Goal: Task Accomplishment & Management: Manage account settings

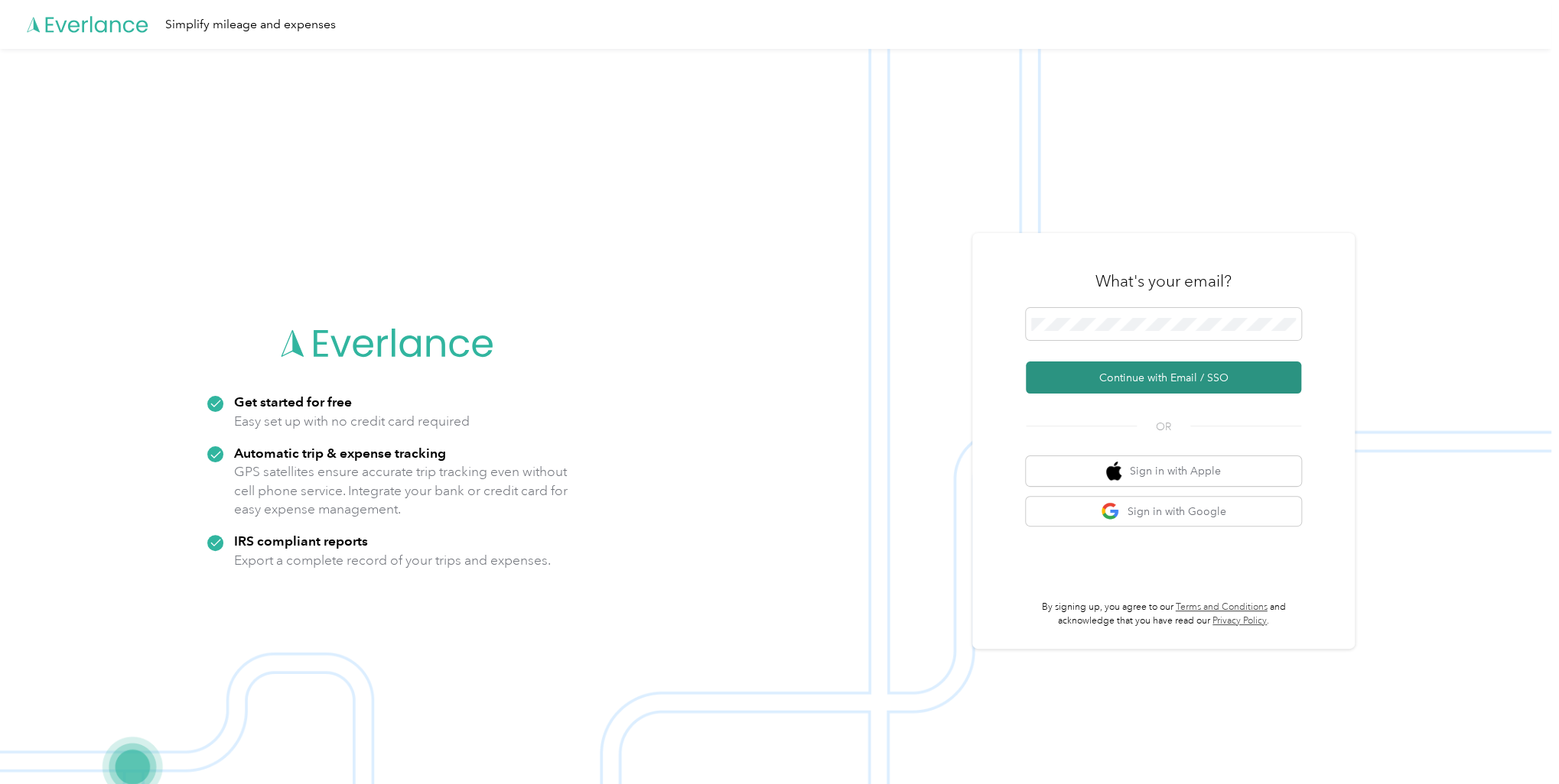
click at [1162, 377] on button "Continue with Email / SSO" at bounding box center [1164, 378] width 275 height 32
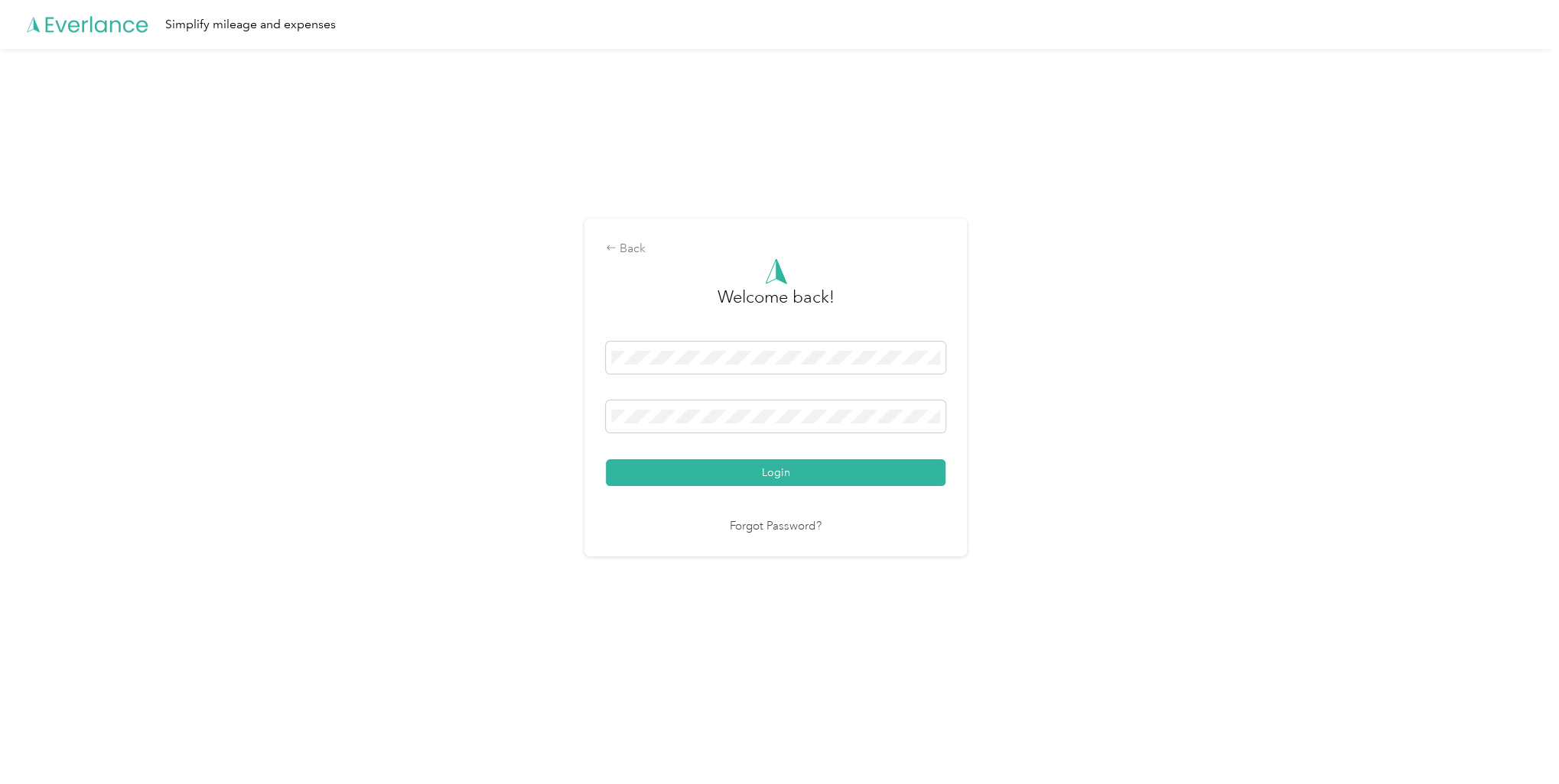
click at [606, 460] on button "Login" at bounding box center [775, 473] width 340 height 27
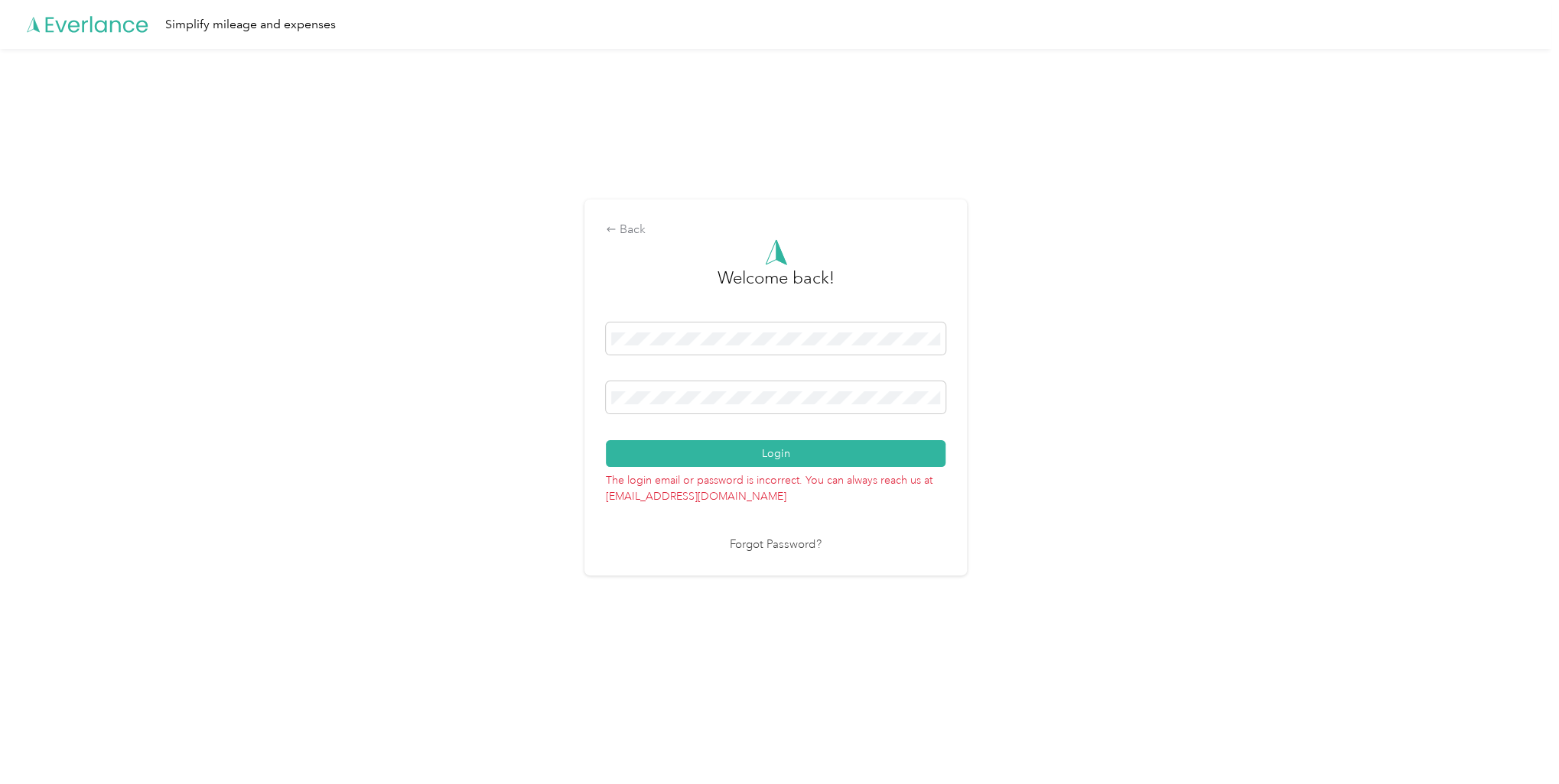
click at [606, 440] on button "Login" at bounding box center [775, 454] width 340 height 27
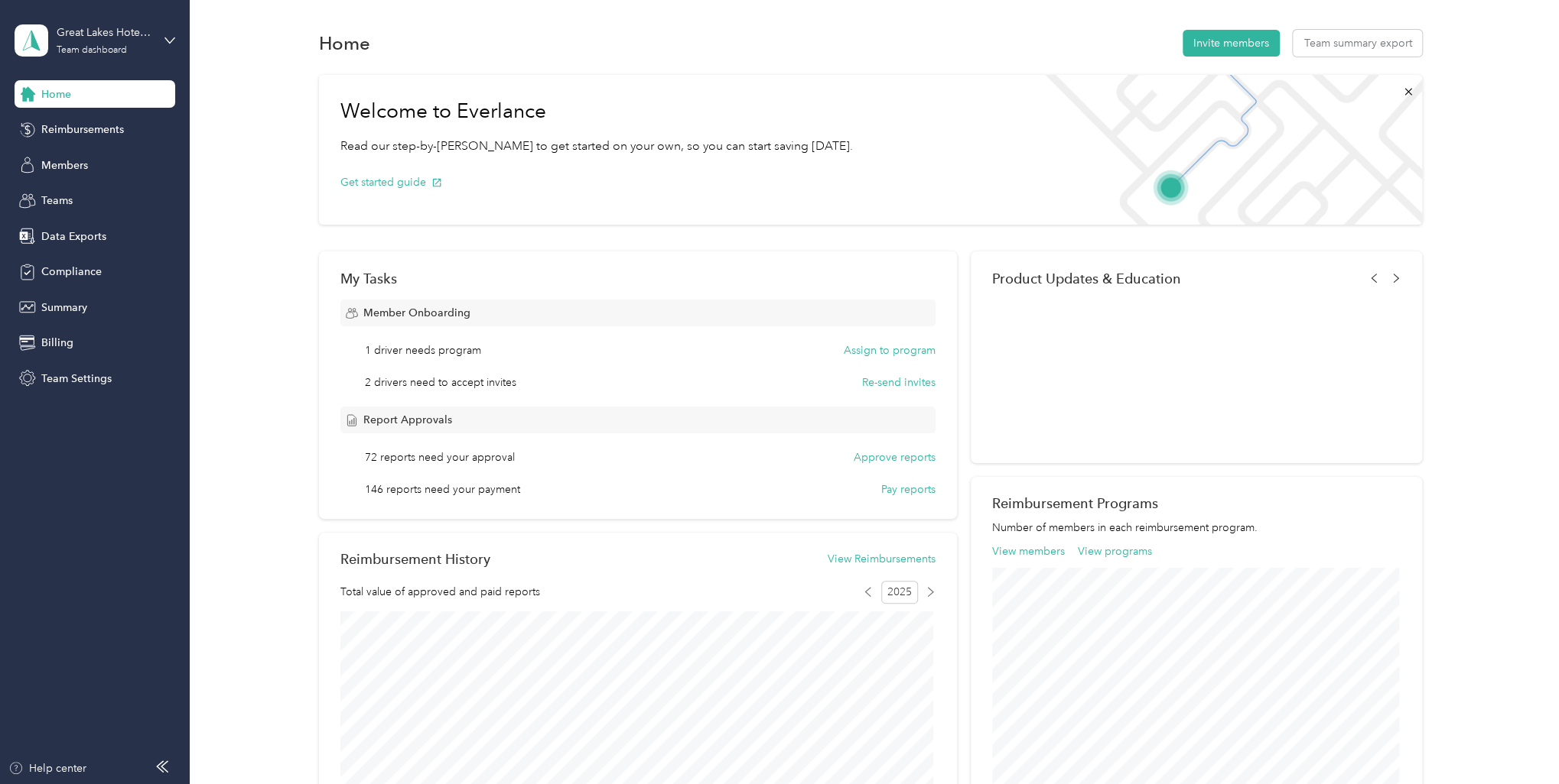
click at [160, 40] on div "Great Lakes Hotel Supply Co. Team dashboard" at bounding box center [94, 40] width 161 height 54
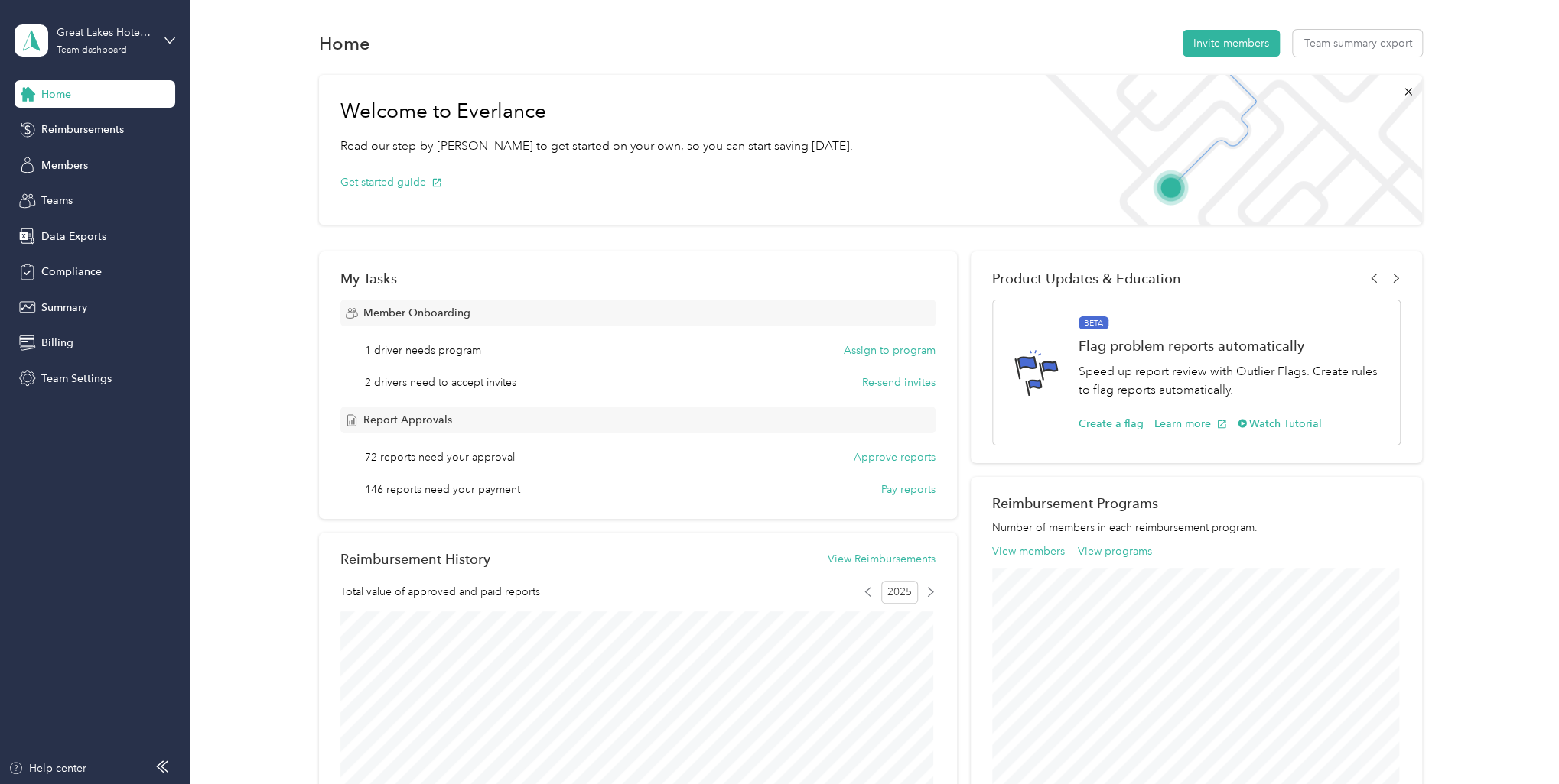
click at [88, 157] on div "Personal dashboard" at bounding box center [76, 160] width 96 height 16
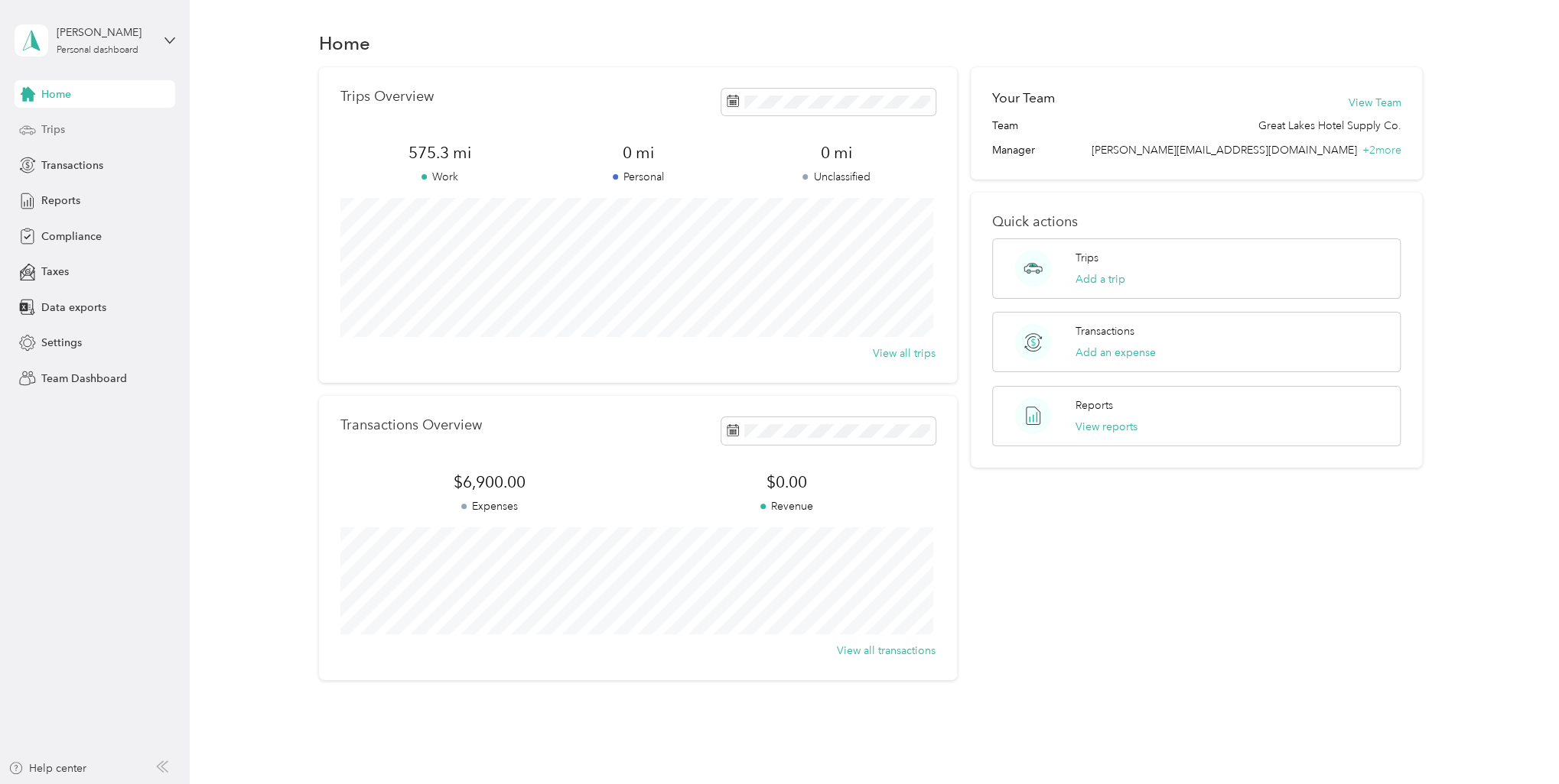
click at [98, 120] on div "Trips" at bounding box center [94, 129] width 161 height 28
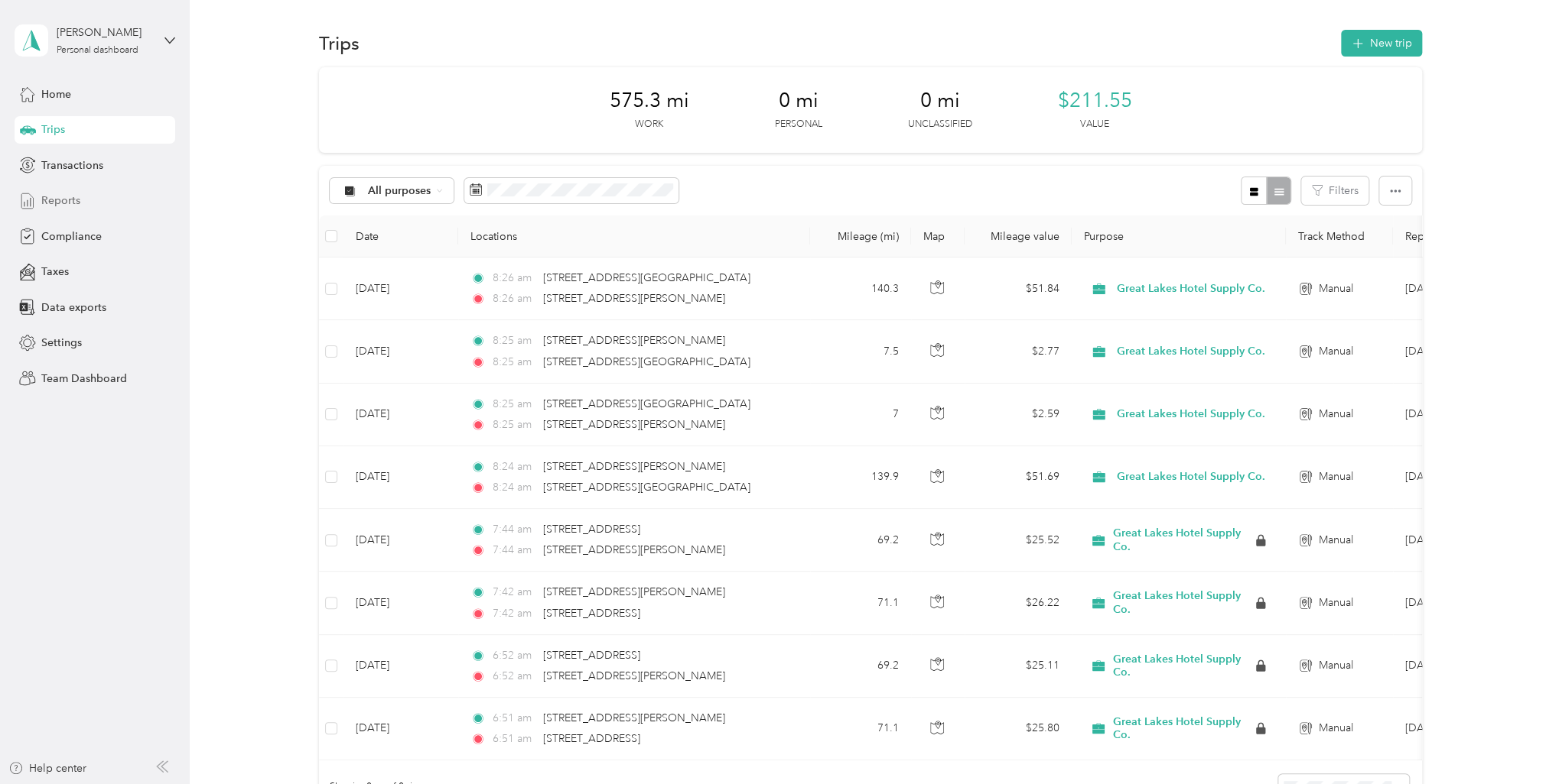
click at [86, 198] on div "Reports" at bounding box center [94, 201] width 161 height 28
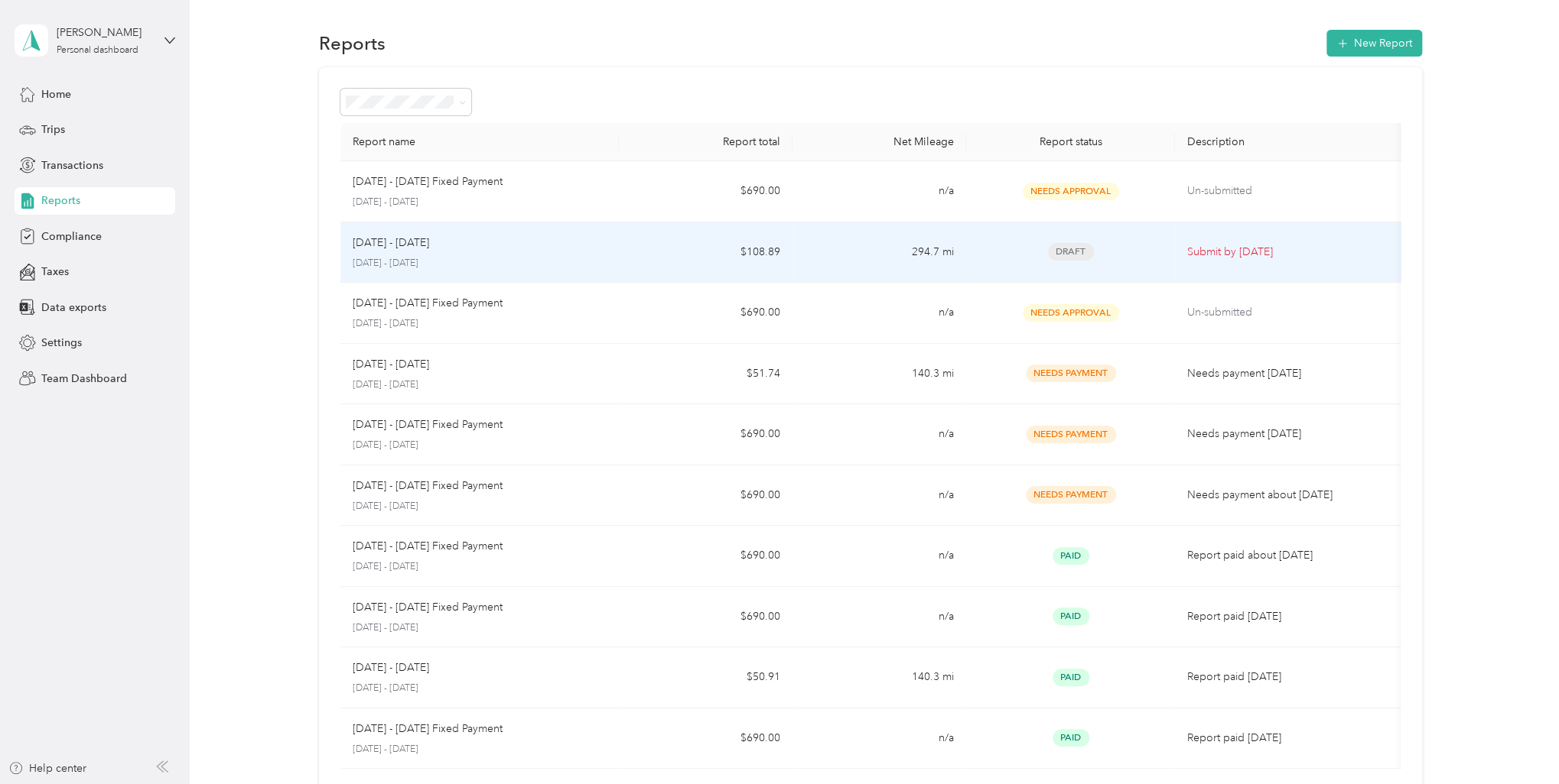
click at [692, 252] on td "$108.89" at bounding box center [705, 253] width 173 height 61
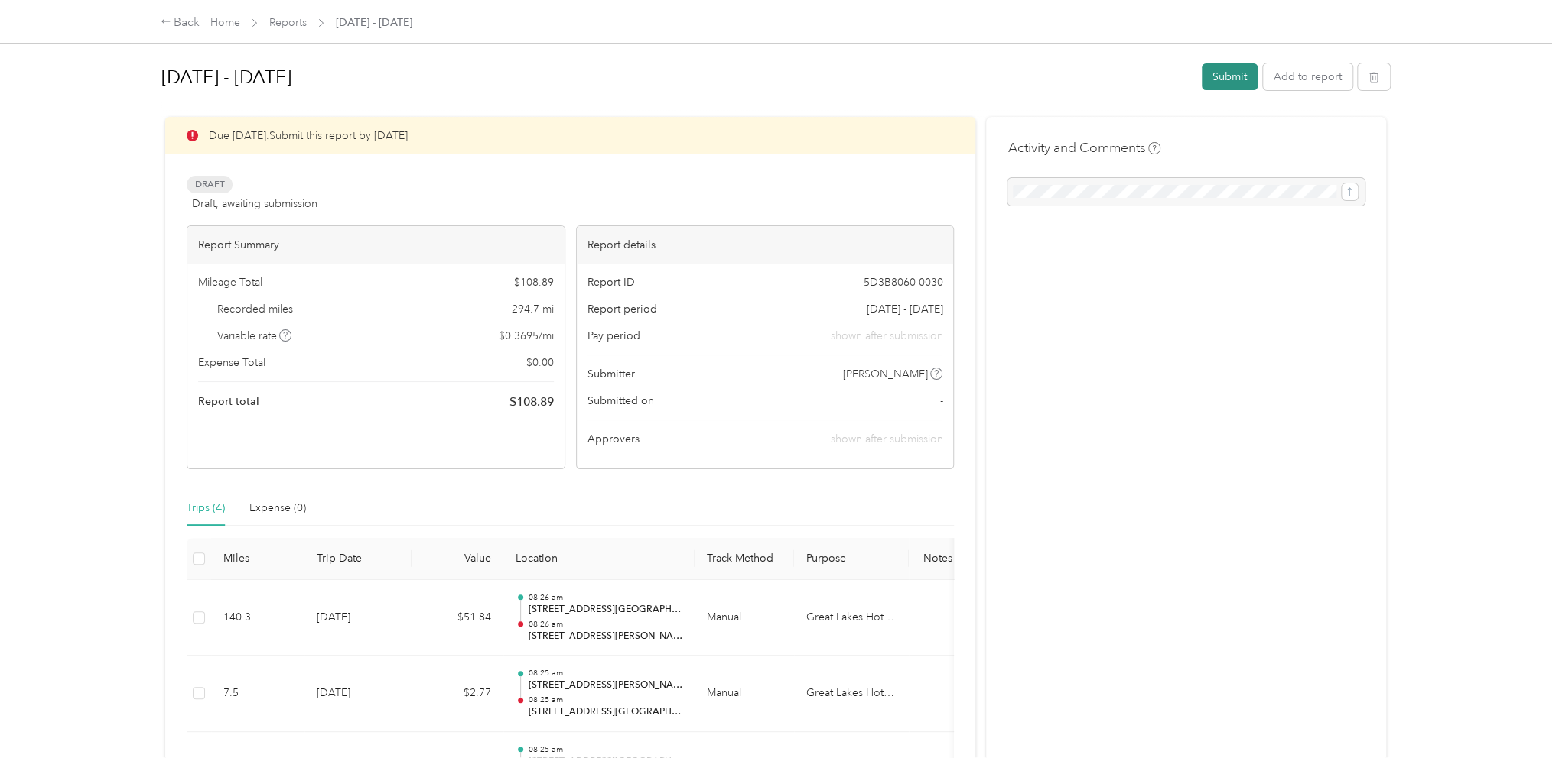
click at [1233, 78] on button "Submit" at bounding box center [1229, 77] width 56 height 27
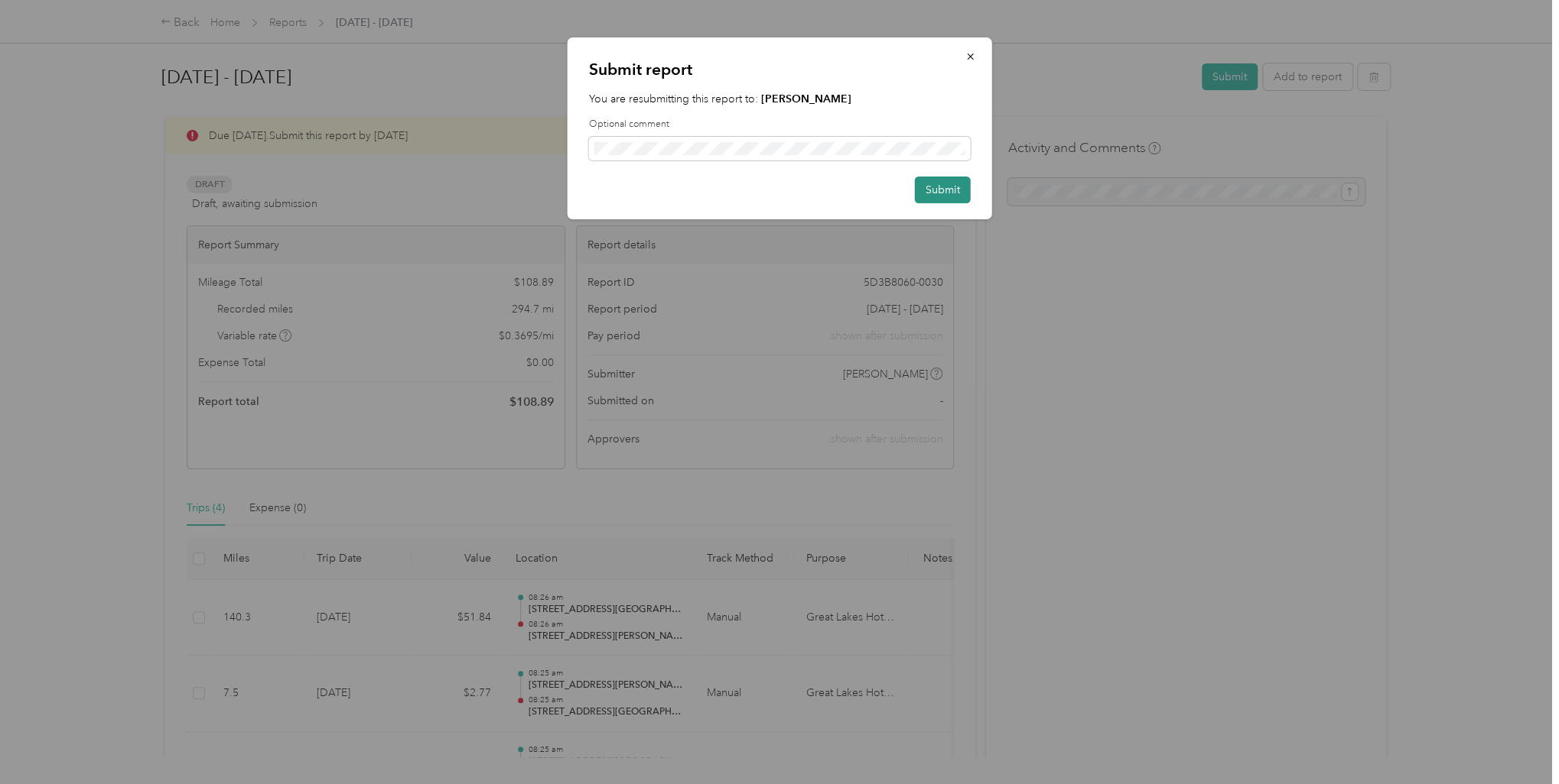
click at [952, 193] on button "Submit" at bounding box center [943, 190] width 56 height 27
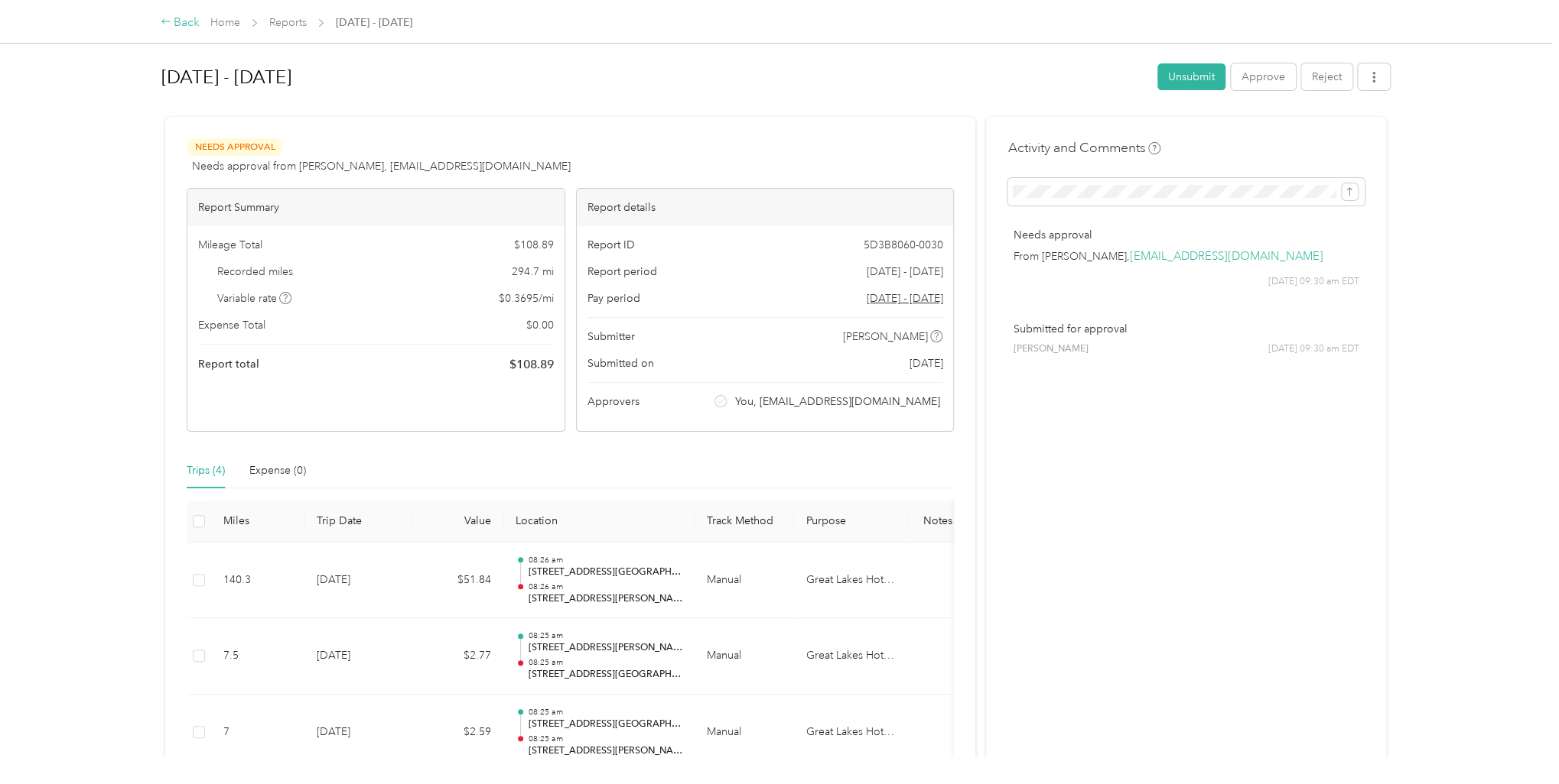
click at [180, 19] on div "Back" at bounding box center [181, 22] width 40 height 18
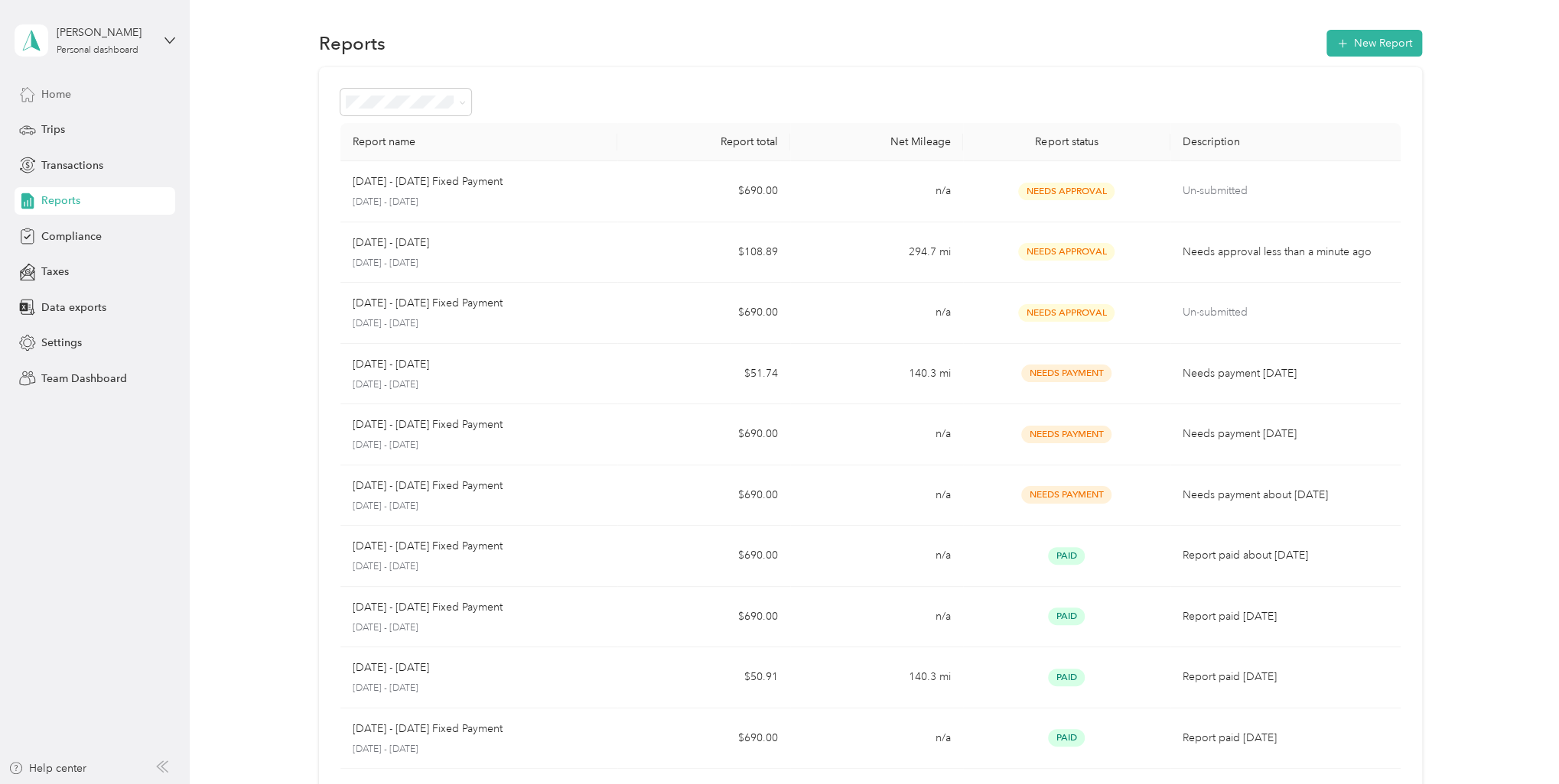
click at [85, 96] on div "Home" at bounding box center [94, 93] width 161 height 28
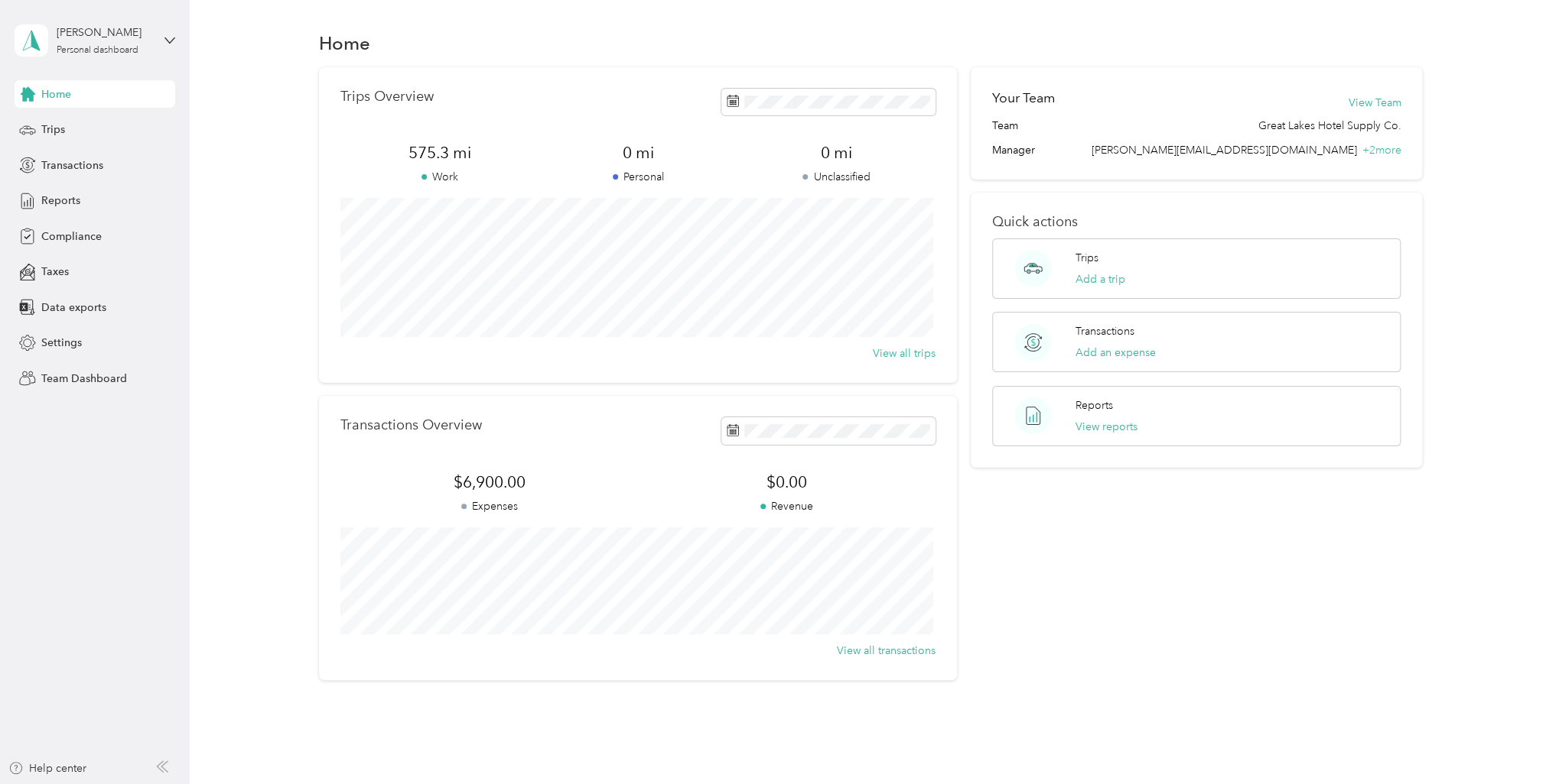
click at [162, 46] on div "Tina M. Cieslak Personal dashboard" at bounding box center [94, 40] width 161 height 54
click at [106, 127] on div "Team dashboard" at bounding box center [69, 125] width 82 height 16
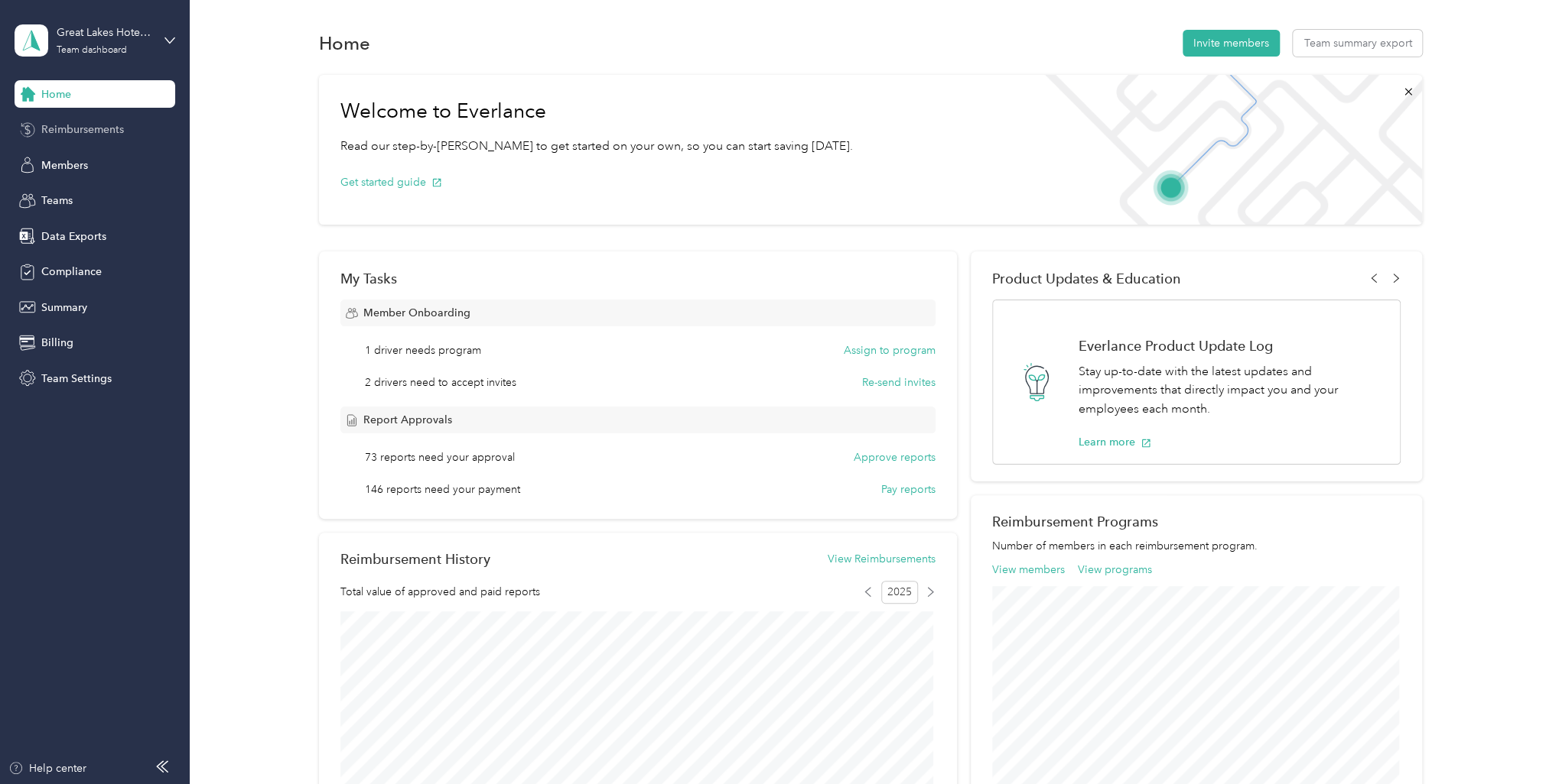
click at [90, 133] on span "Reimbursements" at bounding box center [83, 129] width 83 height 16
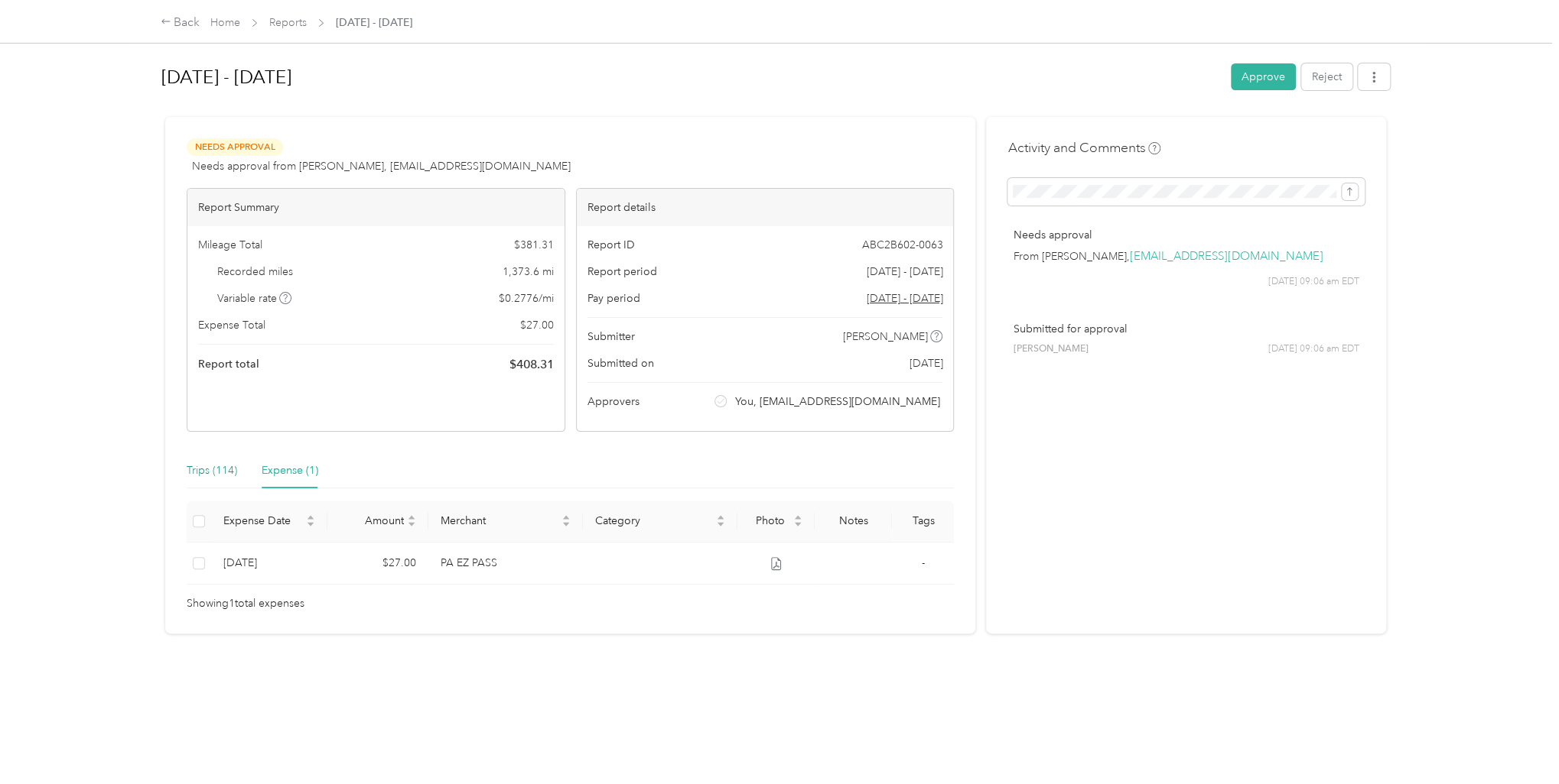
click at [226, 471] on div "Trips (114)" at bounding box center [212, 471] width 50 height 17
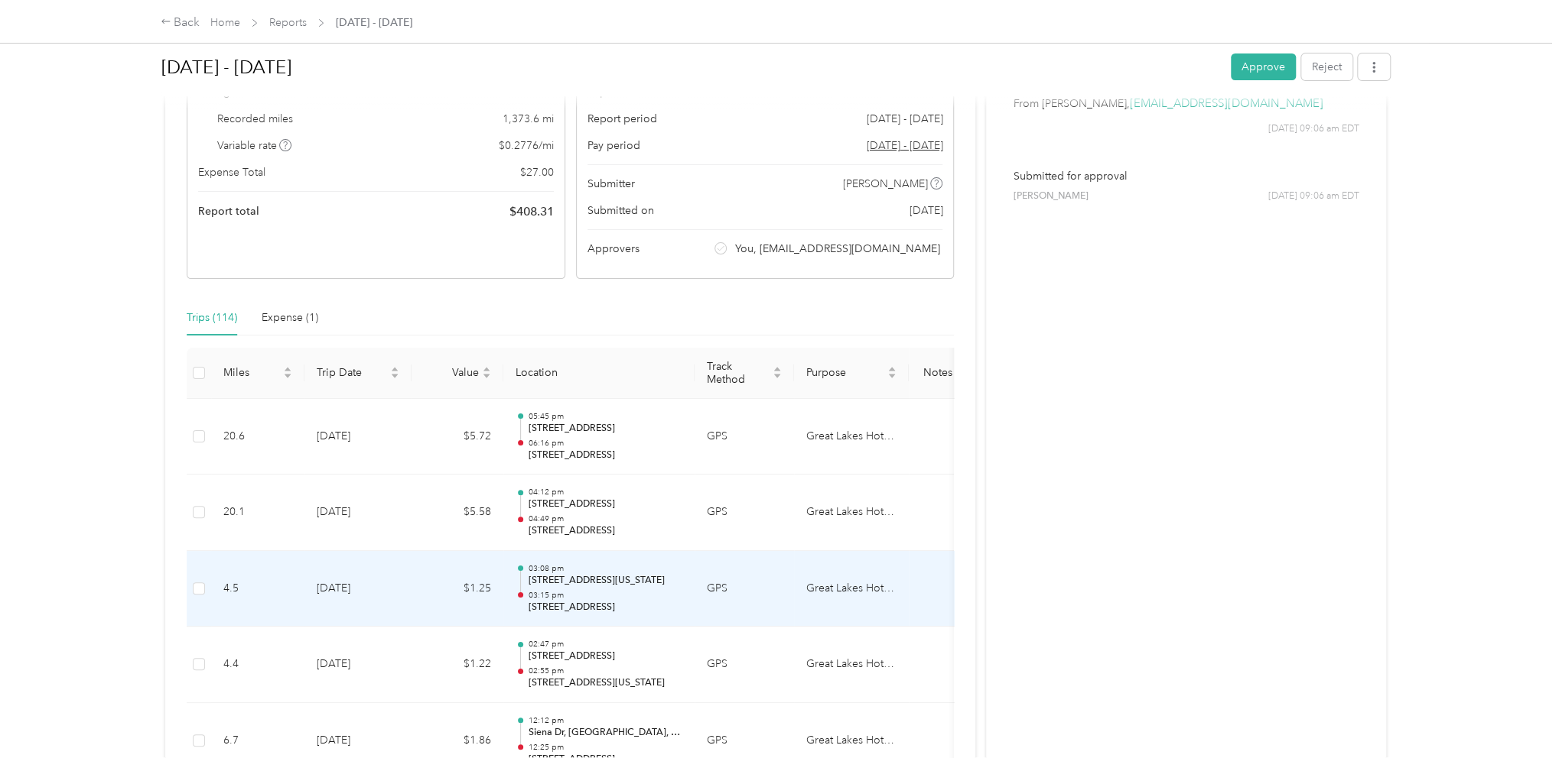
scroll to position [306, 0]
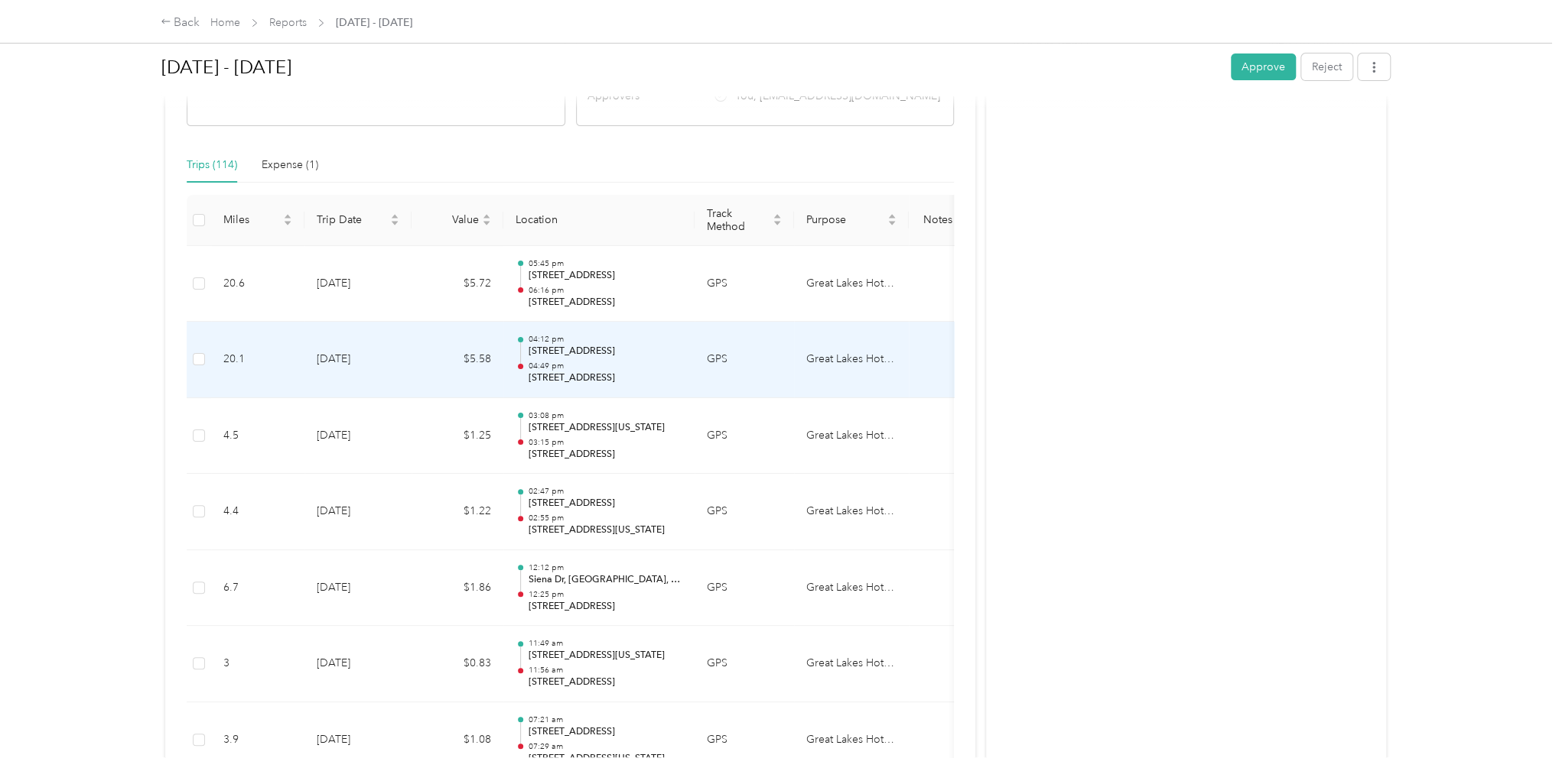
click at [626, 378] on p "202 Costco Dr, Pittsburgh, PA" at bounding box center [605, 378] width 155 height 13
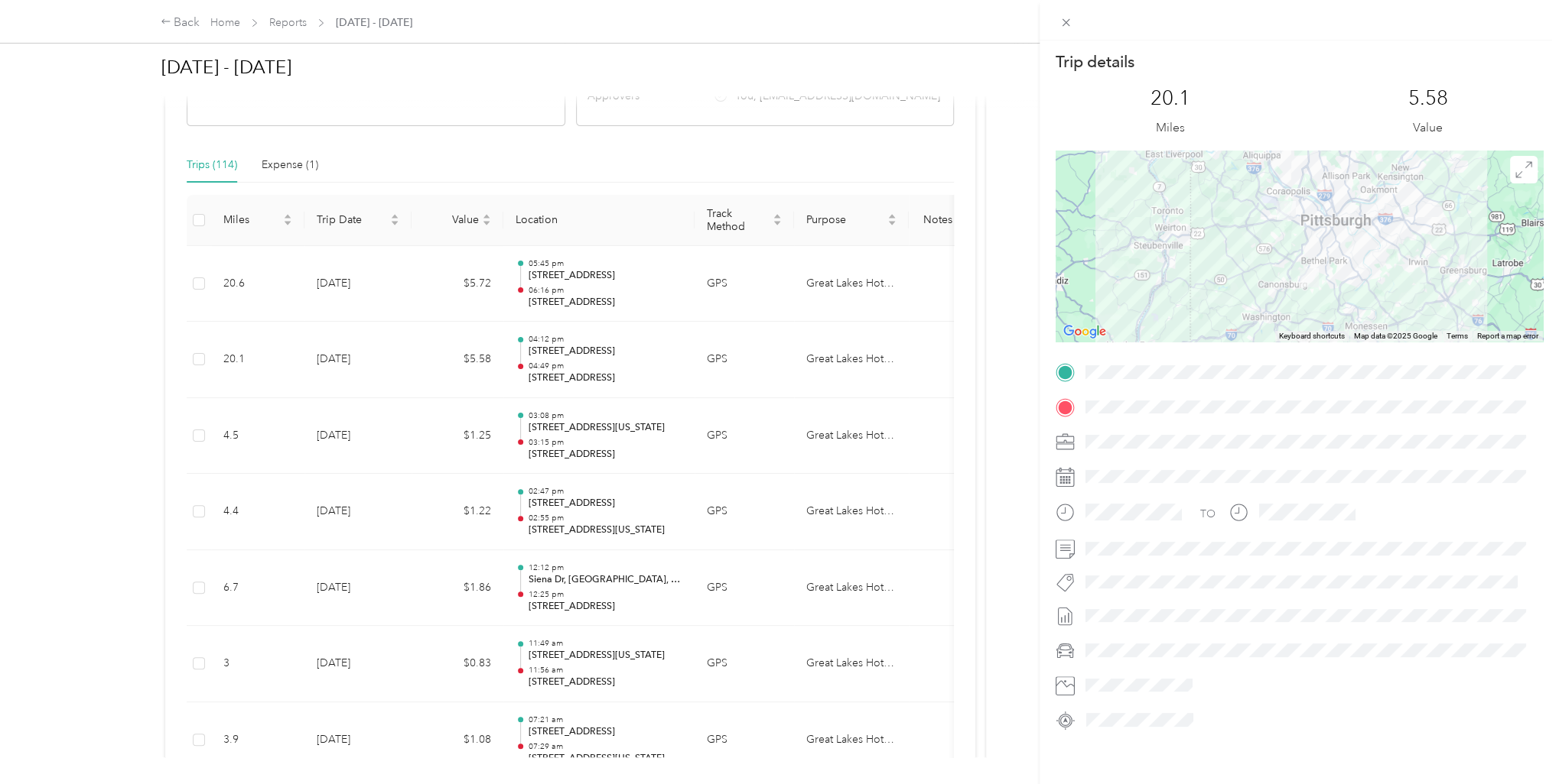
click at [101, 435] on div "Trip details This trip cannot be edited because it is either under review, appr…" at bounding box center [779, 392] width 1559 height 784
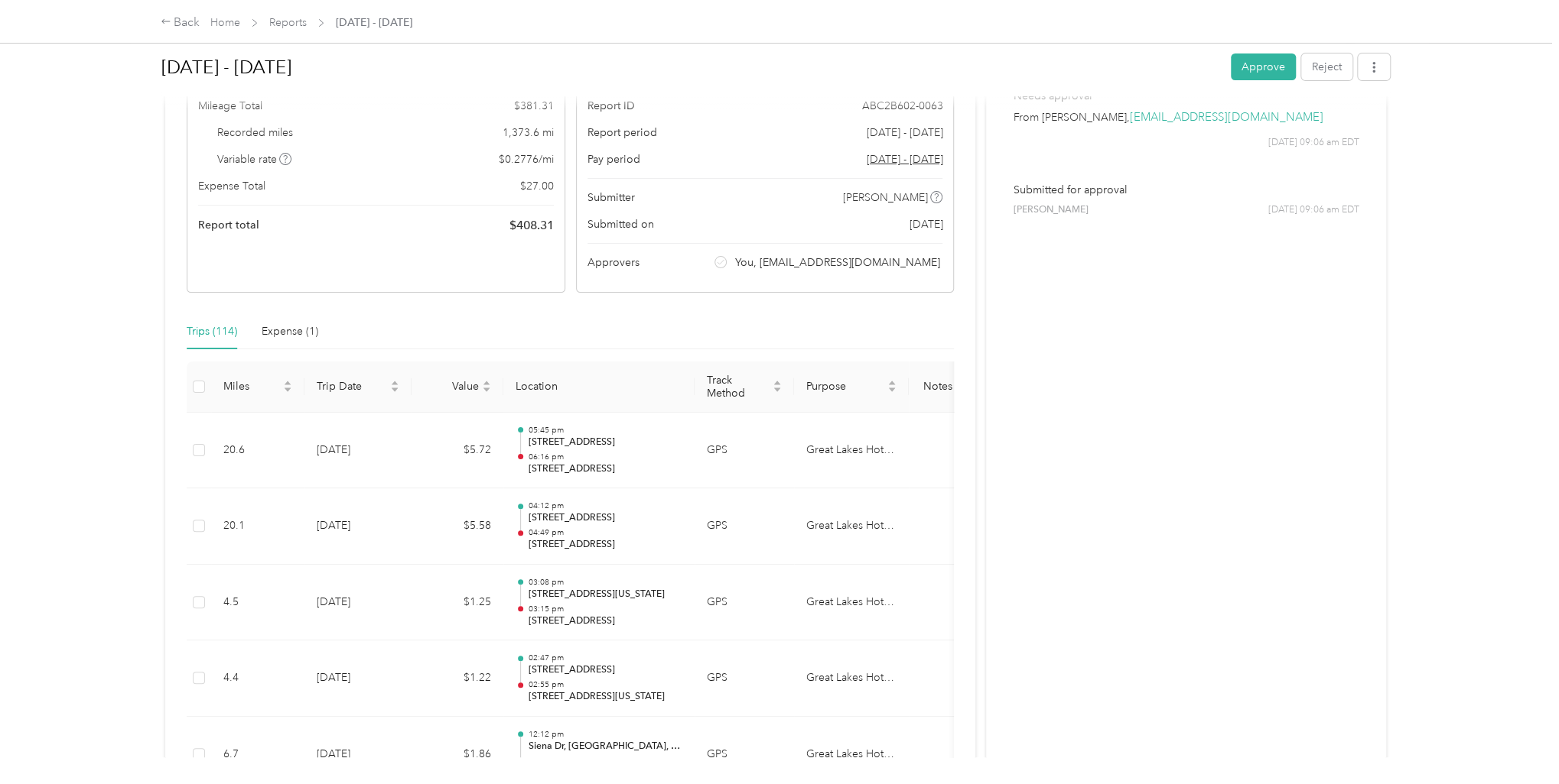
scroll to position [0, 0]
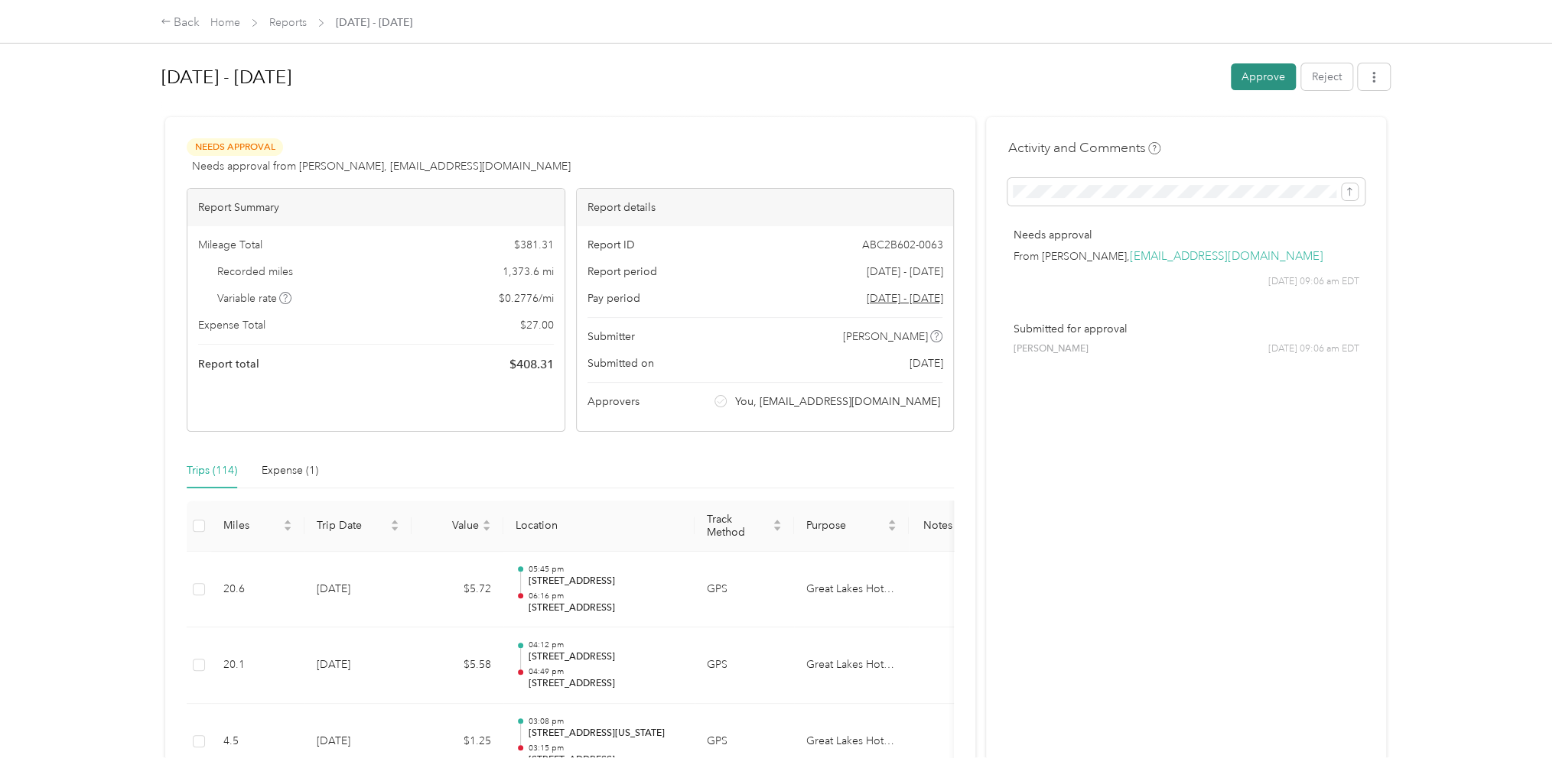
click at [1263, 71] on button "Approve" at bounding box center [1263, 77] width 65 height 27
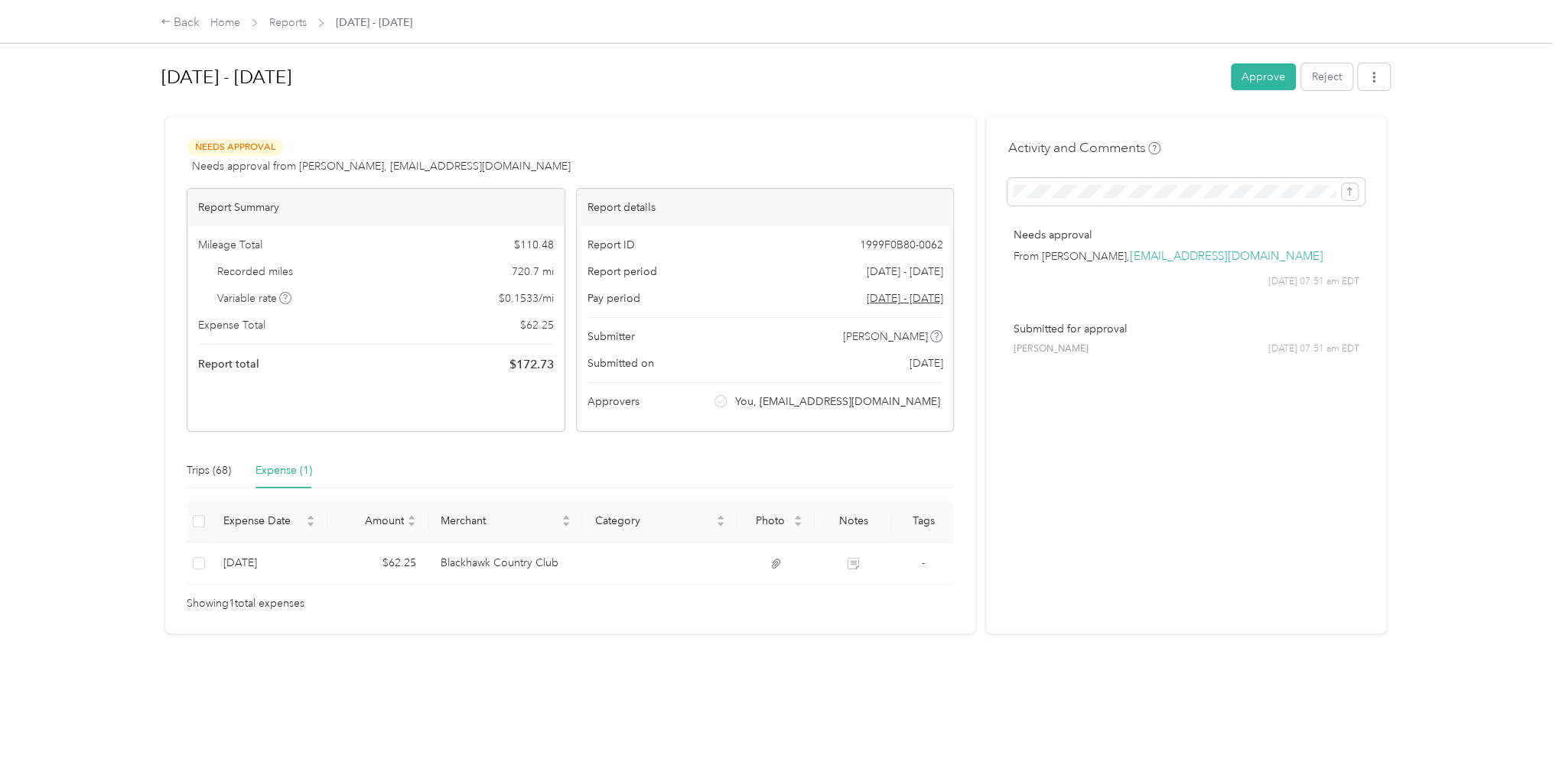
click at [1255, 72] on button "Approve" at bounding box center [1263, 77] width 65 height 27
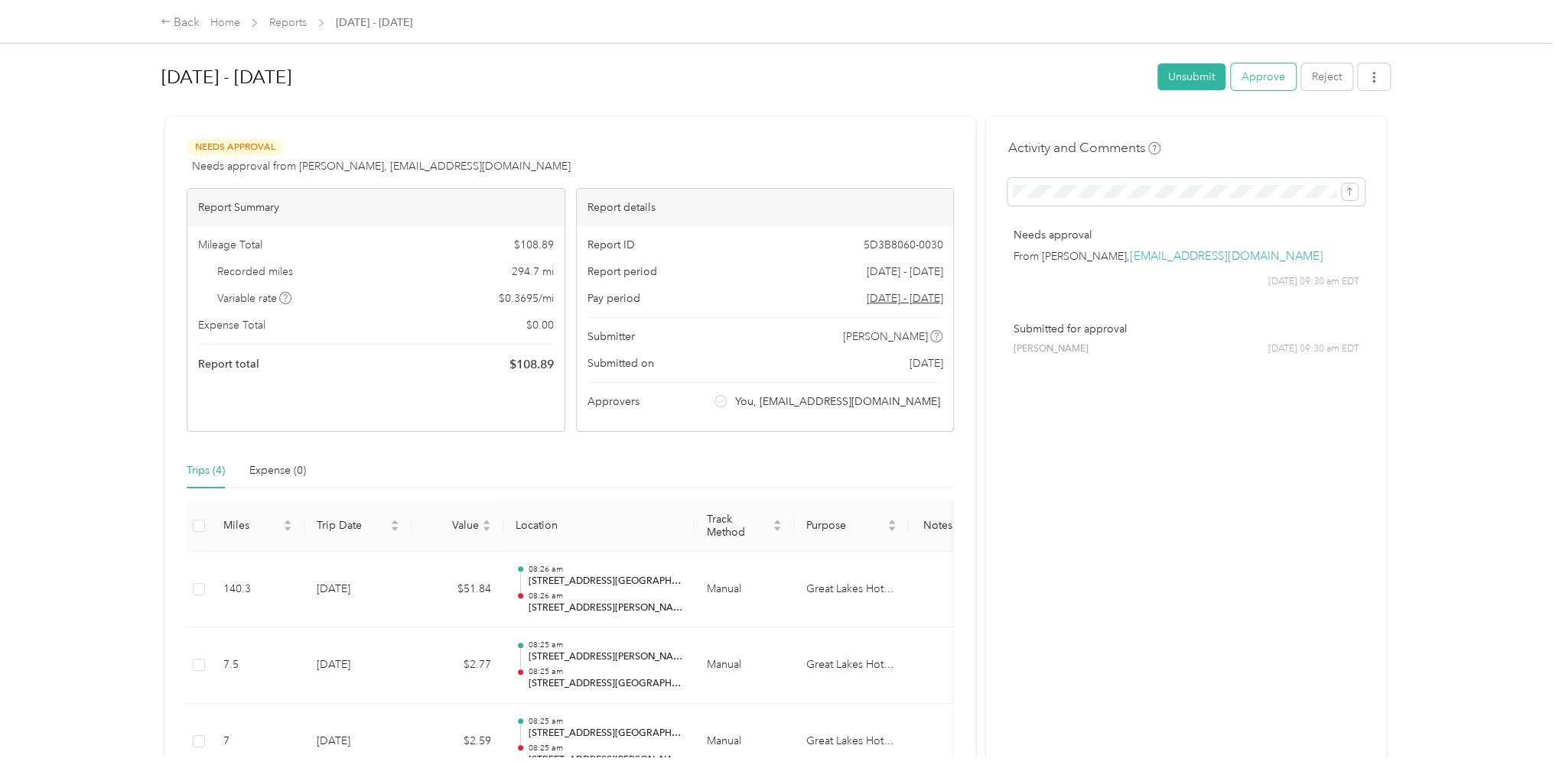
click at [1276, 82] on button "Approve" at bounding box center [1263, 77] width 65 height 27
